Goal: Task Accomplishment & Management: Complete application form

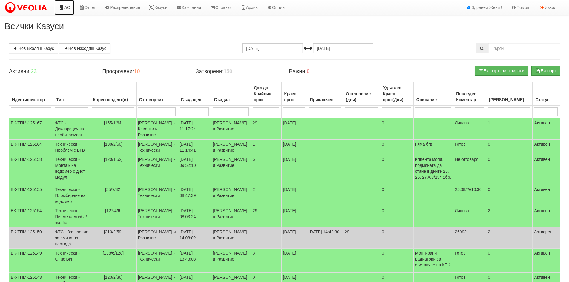
click at [67, 8] on link "АС" at bounding box center [64, 7] width 20 height 15
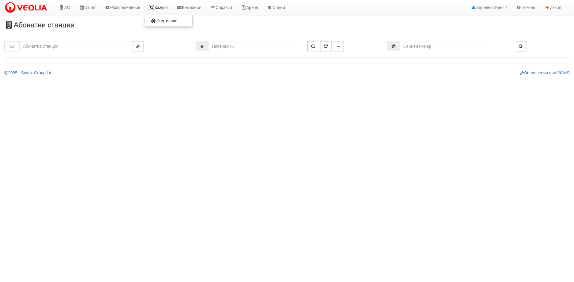
click at [162, 6] on link "Казуси" at bounding box center [158, 7] width 27 height 15
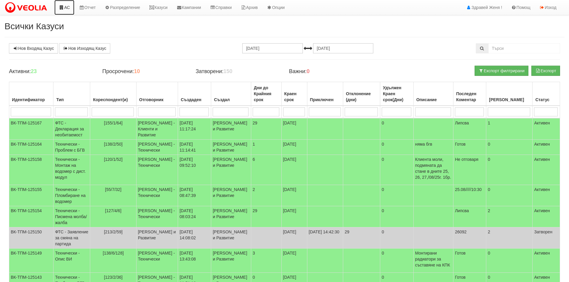
click at [68, 7] on link "АС" at bounding box center [64, 7] width 20 height 15
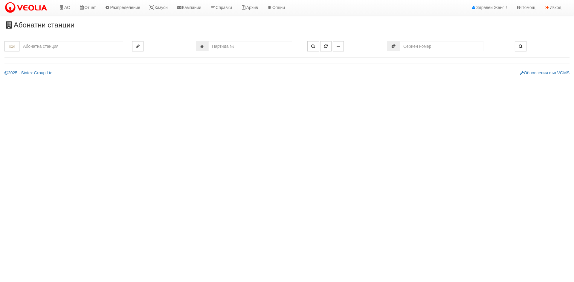
click at [50, 47] on input "text" at bounding box center [71, 46] width 104 height 10
click at [163, 7] on link "Казуси" at bounding box center [158, 7] width 27 height 15
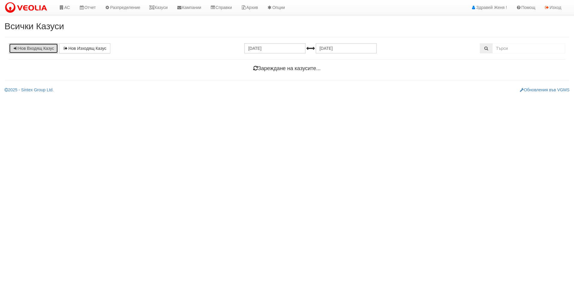
click at [41, 49] on link "Нов Входящ Казус" at bounding box center [33, 48] width 49 height 10
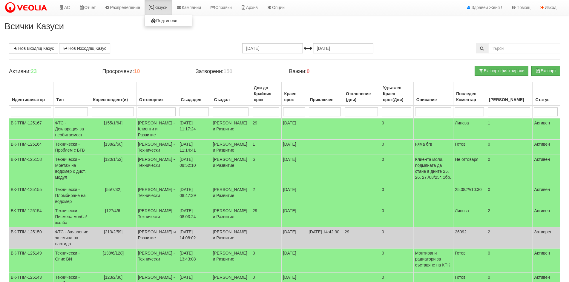
click at [166, 9] on link "Казуси" at bounding box center [158, 7] width 27 height 15
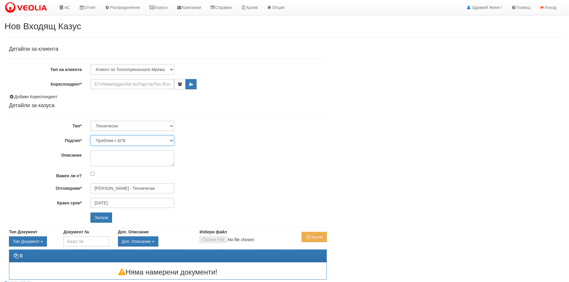
click at [172, 140] on select "Проблем с БГВ Теч ВОИ Теч БГВ Теч в АС Теч от водомер Проблем в АС Интервенция …" at bounding box center [133, 141] width 84 height 10
select select "Проблем в АС"
click at [91, 136] on select "Проблем с БГВ Теч ВОИ Теч БГВ Теч в АС Теч от водомер Проблем в АС Интервенция …" at bounding box center [133, 141] width 84 height 10
type input "[DATE]"
type input "[PERSON_NAME] - Технически"
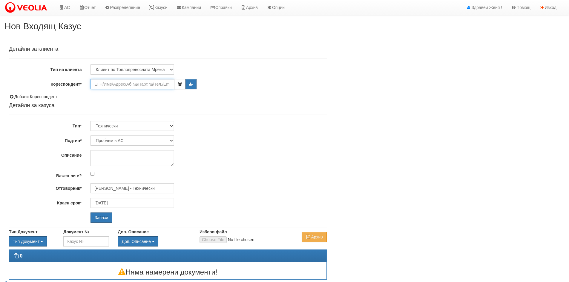
click at [117, 83] on input "Кореспондент*" at bounding box center [133, 84] width 84 height 10
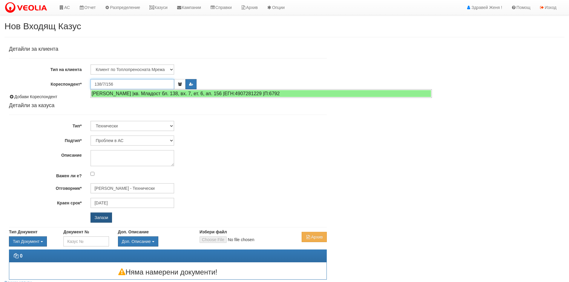
type input "138/7/156"
click at [102, 217] on input "Запази" at bounding box center [102, 218] width 22 height 10
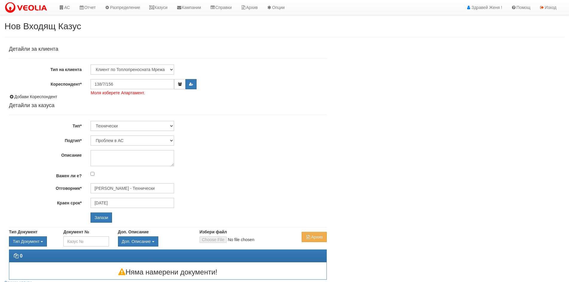
select select "Проблем в АС"
click at [95, 220] on input "Запази" at bounding box center [102, 218] width 22 height 10
select select "Проблем в АС"
click at [133, 83] on input "138/7/156" at bounding box center [133, 84] width 84 height 10
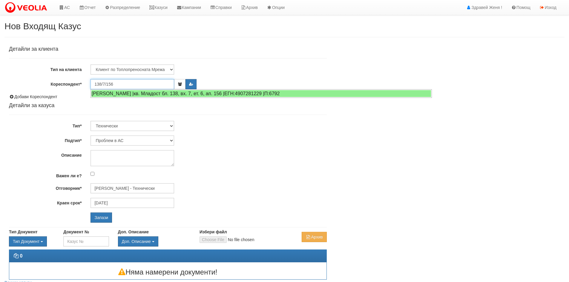
click at [133, 83] on input "138/7/156" at bounding box center [133, 84] width 84 height 10
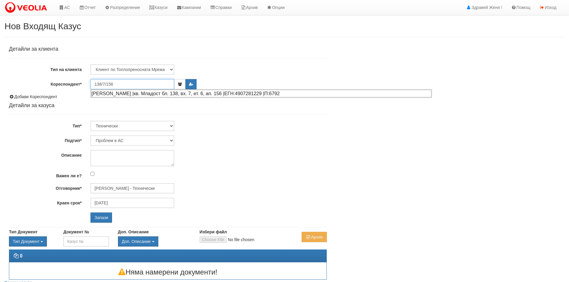
click at [135, 94] on div "СТАНЧО НИКОЛОВ ТОДОРОВ |кв. Младост бл. 138, вх. 7, ет. 6, ап. 156 |ЕГН:4907281…" at bounding box center [261, 93] width 340 height 7
type input "[PERSON_NAME]"
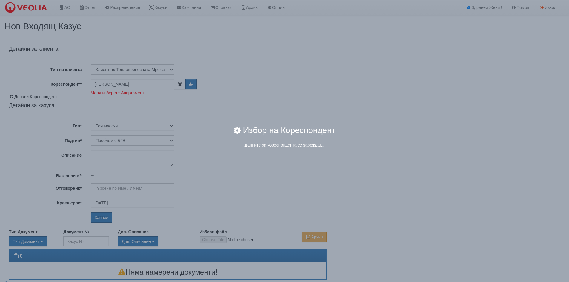
type input "[PERSON_NAME] - Технически"
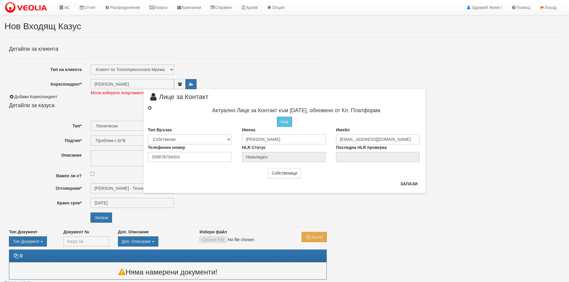
click at [149, 108] on input "radio" at bounding box center [150, 108] width 4 height 4
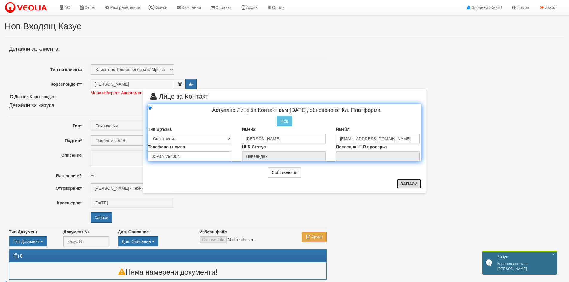
click at [408, 183] on button "Запази" at bounding box center [409, 184] width 25 height 10
radio input "true"
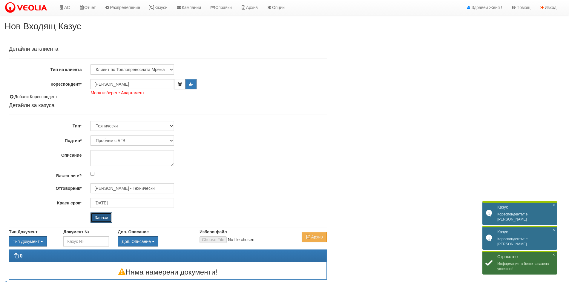
click at [95, 219] on input "Запази" at bounding box center [102, 218] width 22 height 10
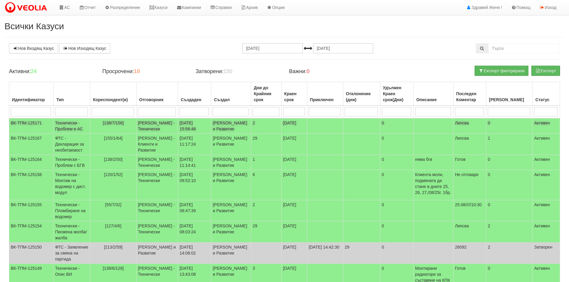
click at [115, 125] on td "[138/7/156]" at bounding box center [113, 126] width 46 height 16
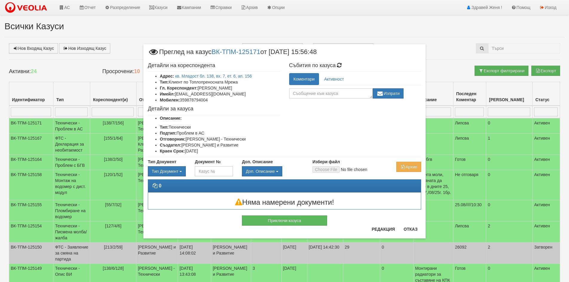
click at [165, 8] on div "× Преглед на казус ВК-ТПМ-125171 от 22/08/2025 15:56:48 Детайли на кореспондент…" at bounding box center [284, 127] width 291 height 254
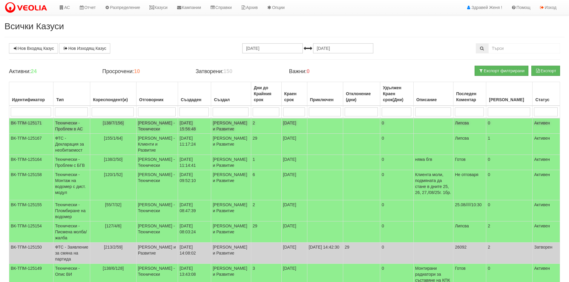
click at [194, 130] on td "22/08/2025 15:56:48" at bounding box center [194, 126] width 33 height 16
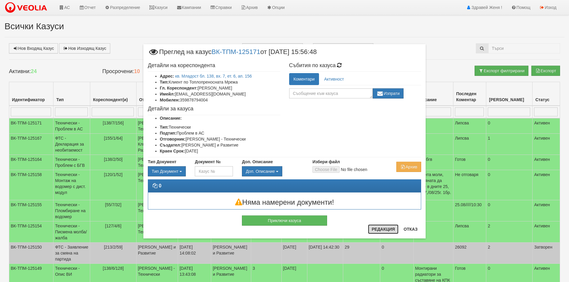
click at [384, 228] on button "Редакция" at bounding box center [383, 230] width 30 height 10
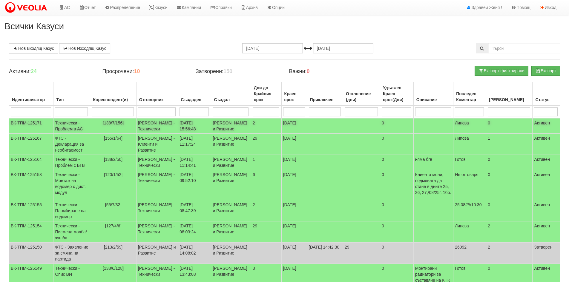
click at [195, 125] on td "[DATE] 15:56:48" at bounding box center [194, 126] width 33 height 16
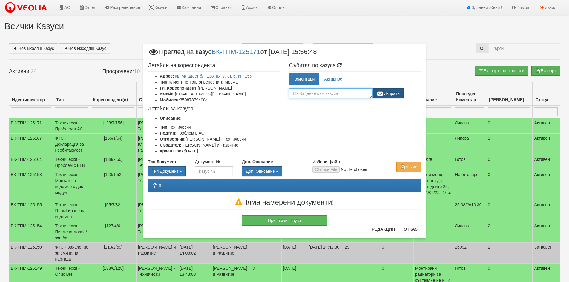
drag, startPoint x: 293, startPoint y: 93, endPoint x: 378, endPoint y: 95, distance: 85.2
click at [378, 95] on div "Изпрати" at bounding box center [346, 93] width 115 height 10
drag, startPoint x: 377, startPoint y: 95, endPoint x: 304, endPoint y: 88, distance: 73.0
click at [304, 88] on div "Изпрати" at bounding box center [355, 91] width 132 height 13
click at [305, 91] on textarea at bounding box center [331, 93] width 84 height 10
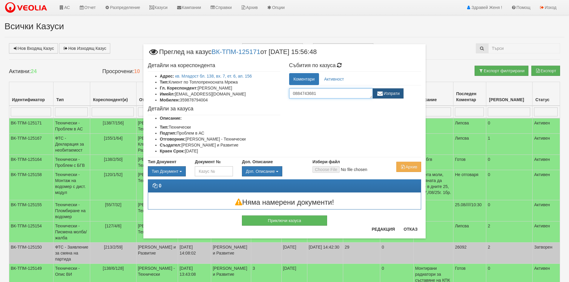
type textarea "0884743681"
click at [389, 93] on button "Изпрати" at bounding box center [388, 93] width 31 height 10
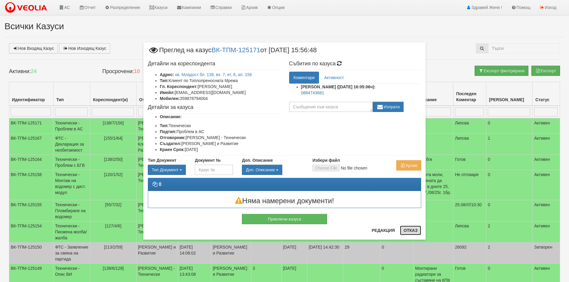
click at [409, 231] on button "Отказ" at bounding box center [410, 231] width 21 height 10
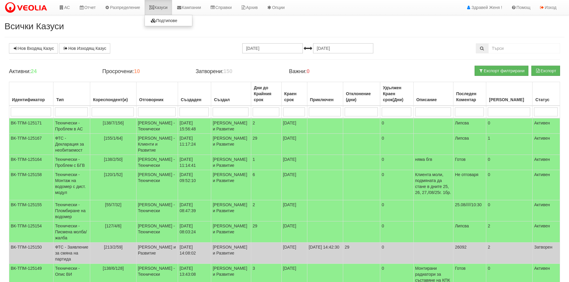
drag, startPoint x: 159, startPoint y: 10, endPoint x: 163, endPoint y: 13, distance: 5.5
click at [159, 10] on link "Казуси" at bounding box center [158, 7] width 27 height 15
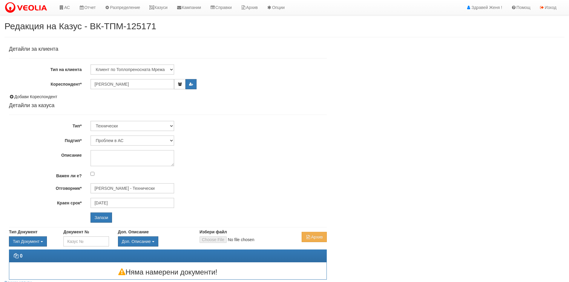
select select "Проблем в АС"
click at [141, 107] on h4 "Детайли за казуса" at bounding box center [168, 106] width 318 height 6
click at [103, 221] on input "Запази" at bounding box center [102, 218] width 22 height 10
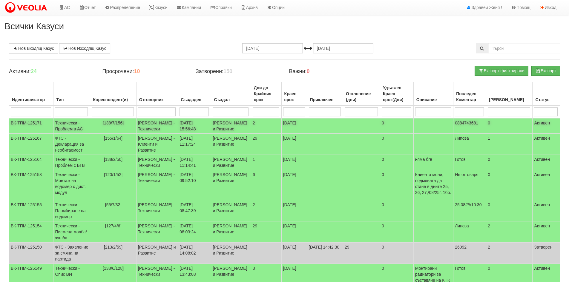
click at [233, 131] on td "[PERSON_NAME] и Развитие" at bounding box center [231, 126] width 40 height 16
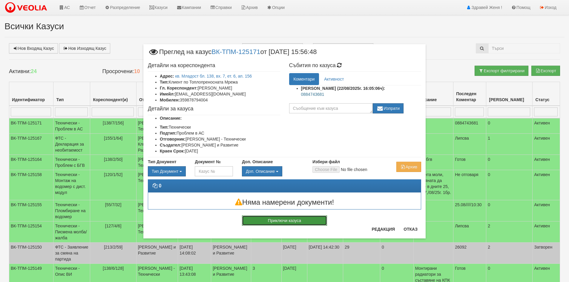
click at [278, 221] on button "Приключи казуса" at bounding box center [284, 221] width 85 height 10
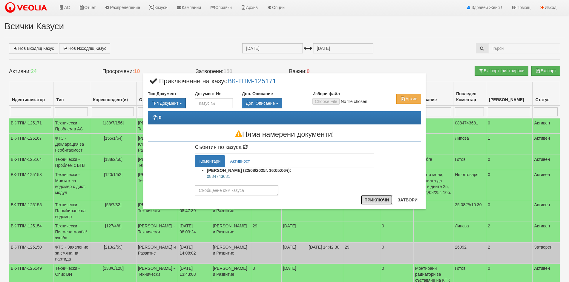
click at [376, 202] on button "Приключи" at bounding box center [377, 200] width 32 height 10
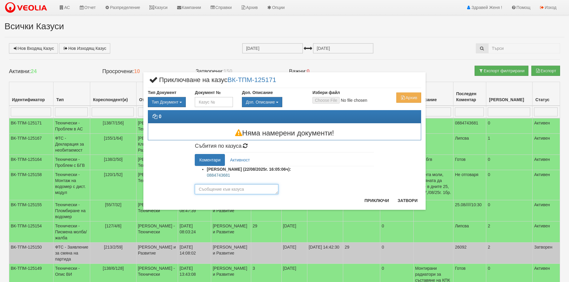
click at [245, 192] on textarea at bounding box center [237, 189] width 84 height 10
type textarea "g"
type textarea "готов"
click at [381, 198] on button "Приключи" at bounding box center [377, 201] width 32 height 10
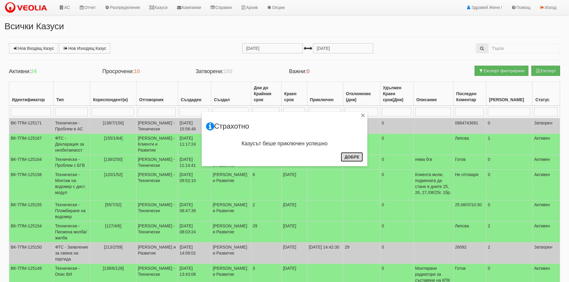
click at [352, 155] on button "Добре" at bounding box center [352, 157] width 22 height 10
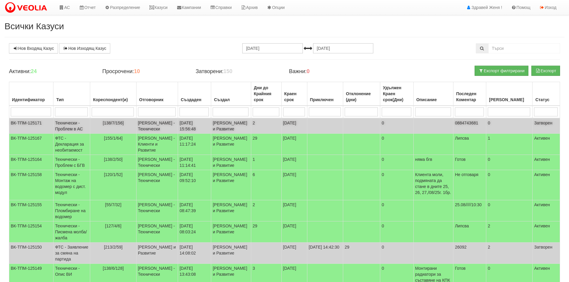
click at [211, 134] on td "[DATE] 15:56:48" at bounding box center [194, 126] width 33 height 16
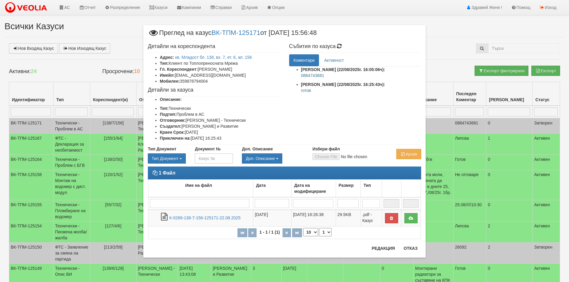
scroll to position [120, 0]
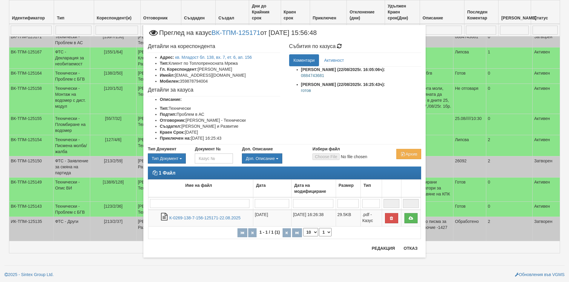
click at [450, 119] on div "× Преглед на казус ВК-ТПМ-125171 от [DATE] 15:56:48 Детайли на кореспондента Ад…" at bounding box center [285, 136] width 350 height 273
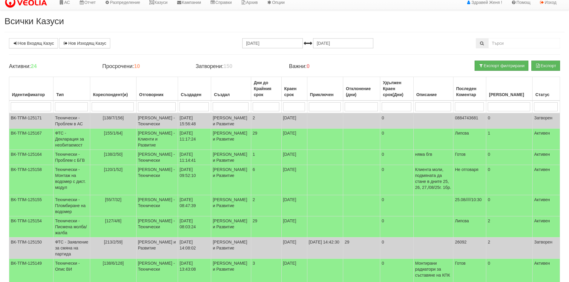
scroll to position [0, 0]
